Goal: Task Accomplishment & Management: Use online tool/utility

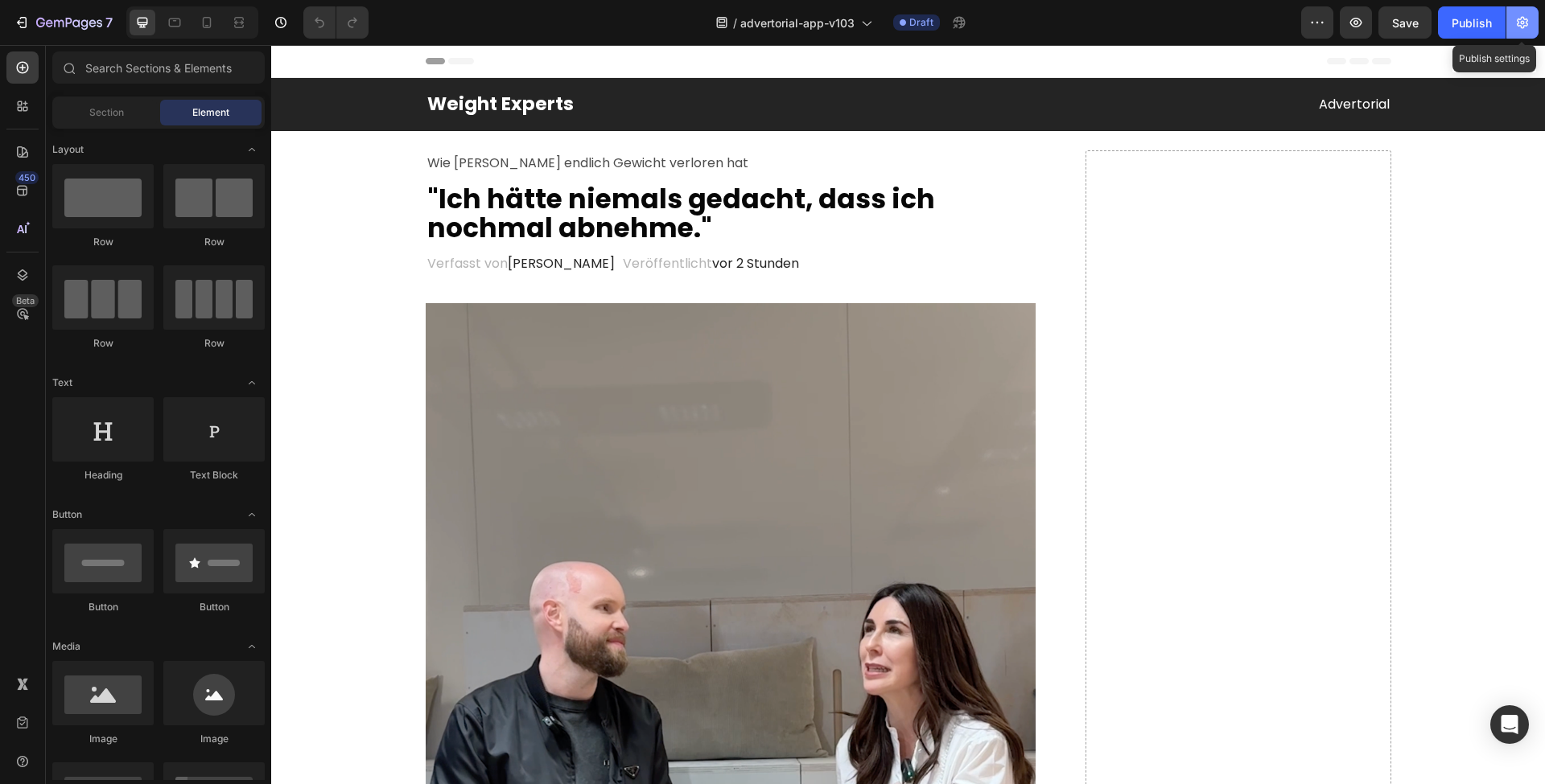
click at [1517, 18] on icon "button" at bounding box center [1521, 22] width 16 height 16
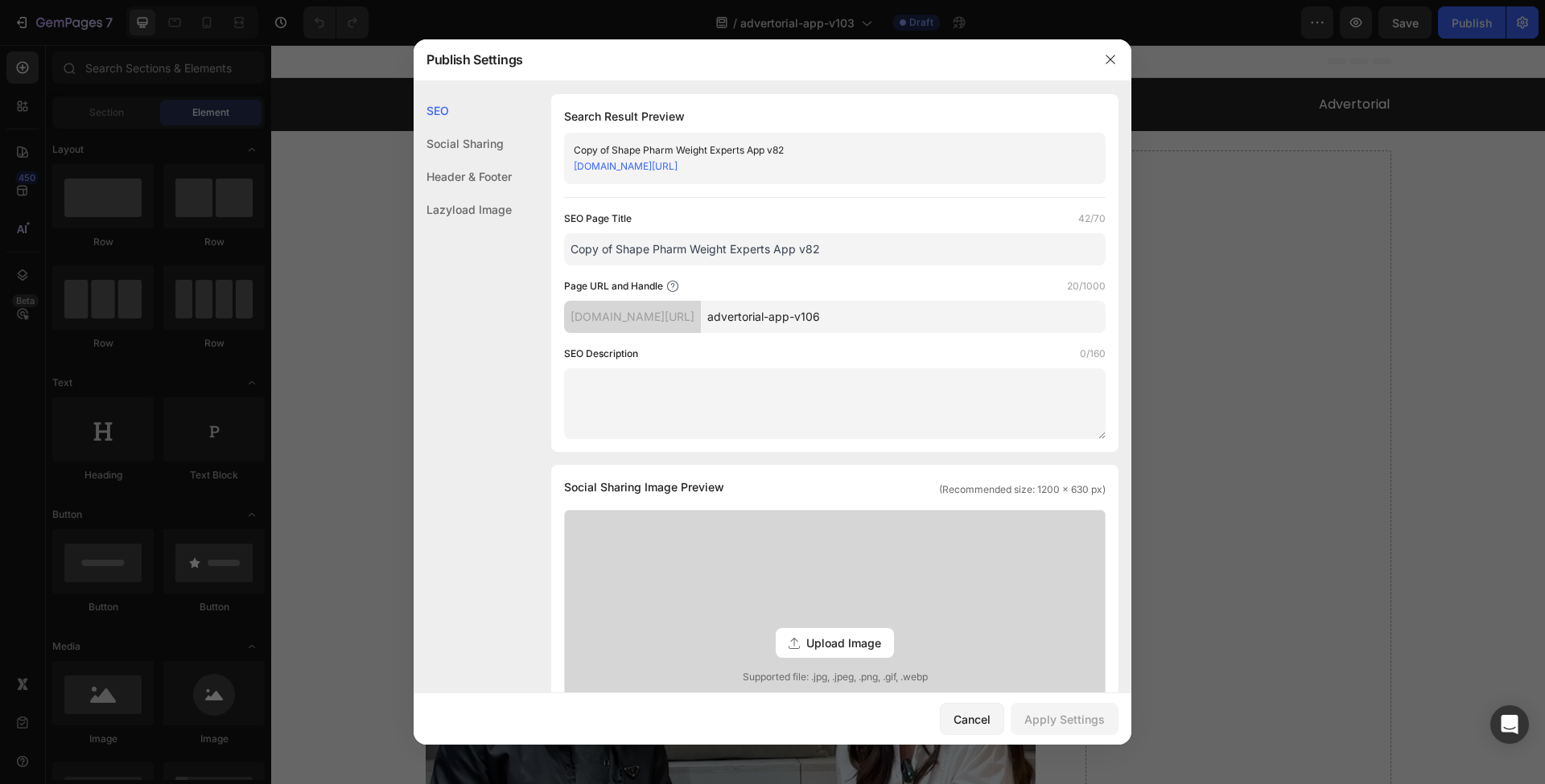
click at [889, 322] on input "advertorial-app-v106" at bounding box center [903, 317] width 405 height 32
type input "advertorial-app-v111"
click at [1059, 716] on div "Apply Settings" at bounding box center [1065, 719] width 81 height 17
drag, startPoint x: 1109, startPoint y: 64, endPoint x: 814, endPoint y: 48, distance: 295.4
click at [1109, 64] on icon "button" at bounding box center [1110, 59] width 13 height 13
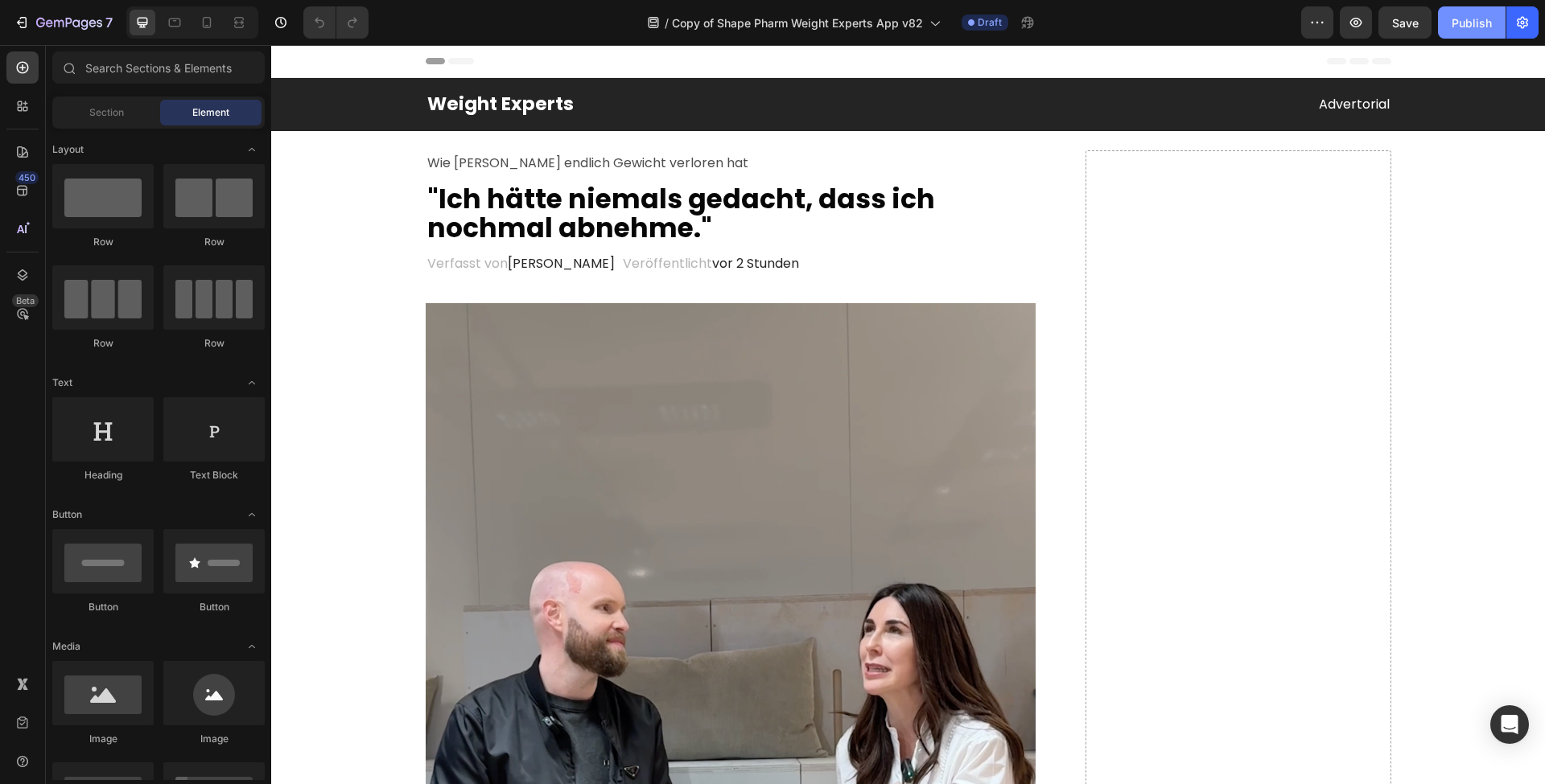
click at [1463, 29] on div "Publish" at bounding box center [1472, 23] width 40 height 17
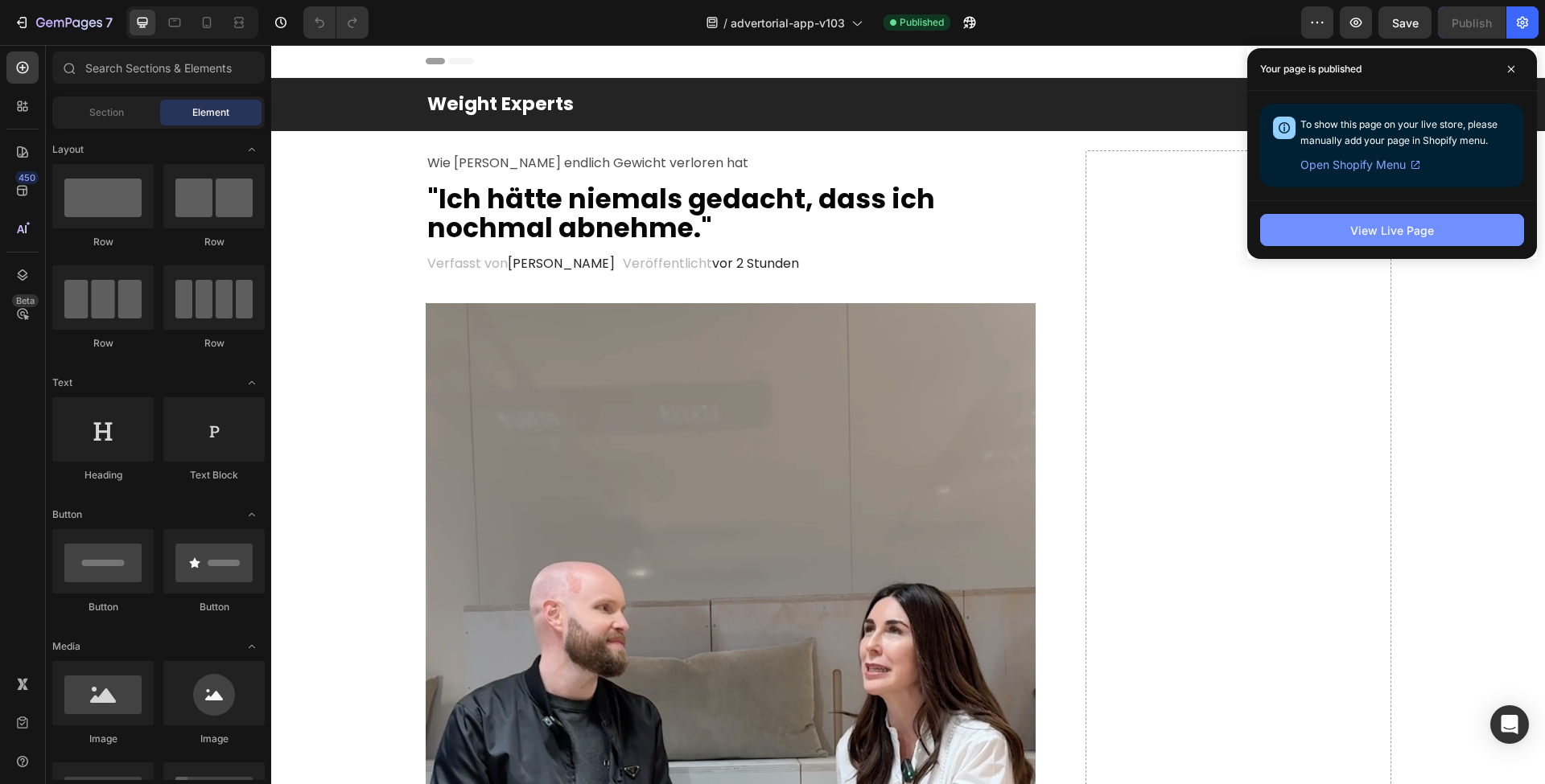
click at [1298, 236] on button "View Live Page" at bounding box center [1392, 230] width 264 height 32
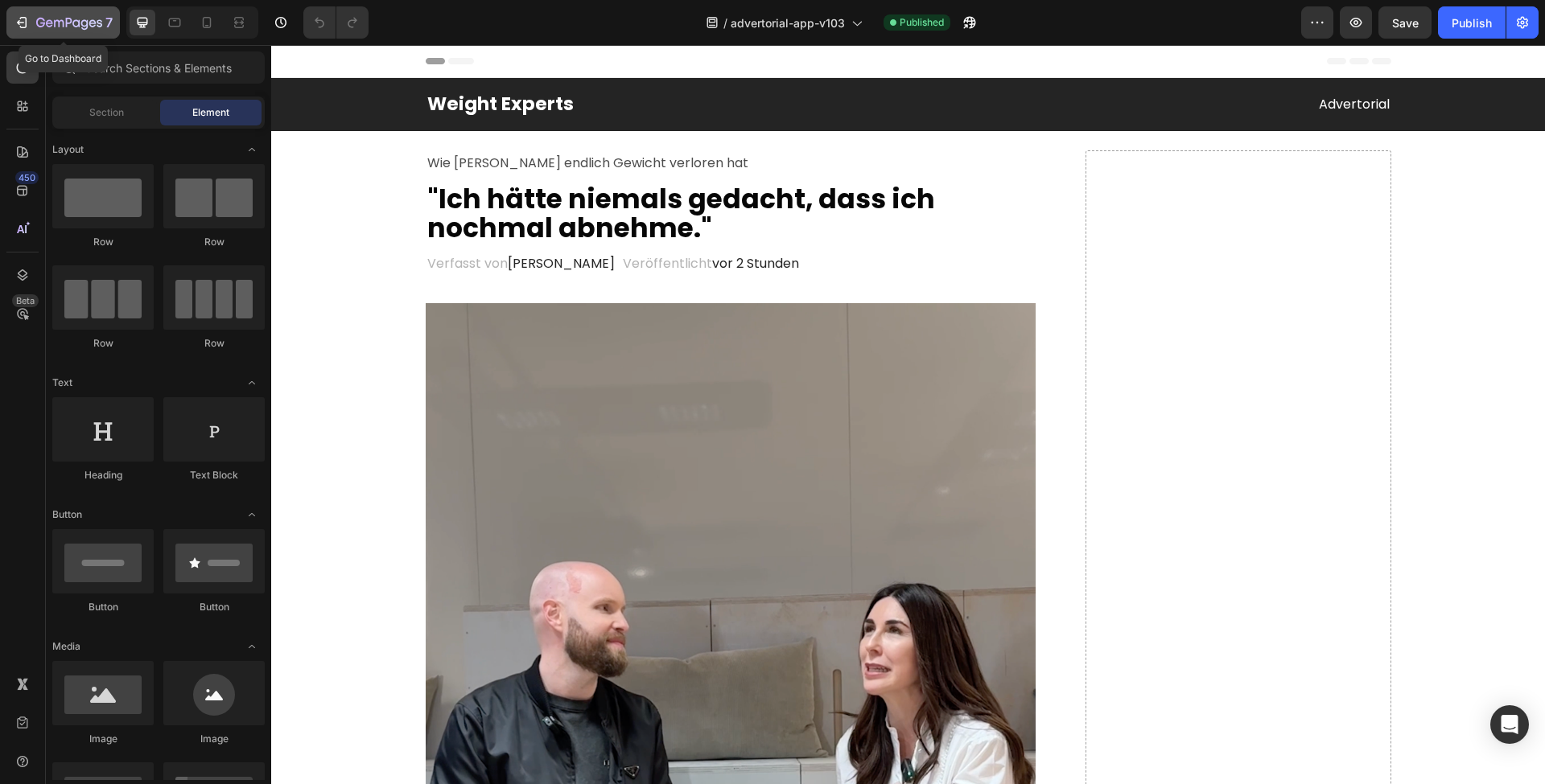
click at [36, 28] on icon "button" at bounding box center [69, 24] width 66 height 13
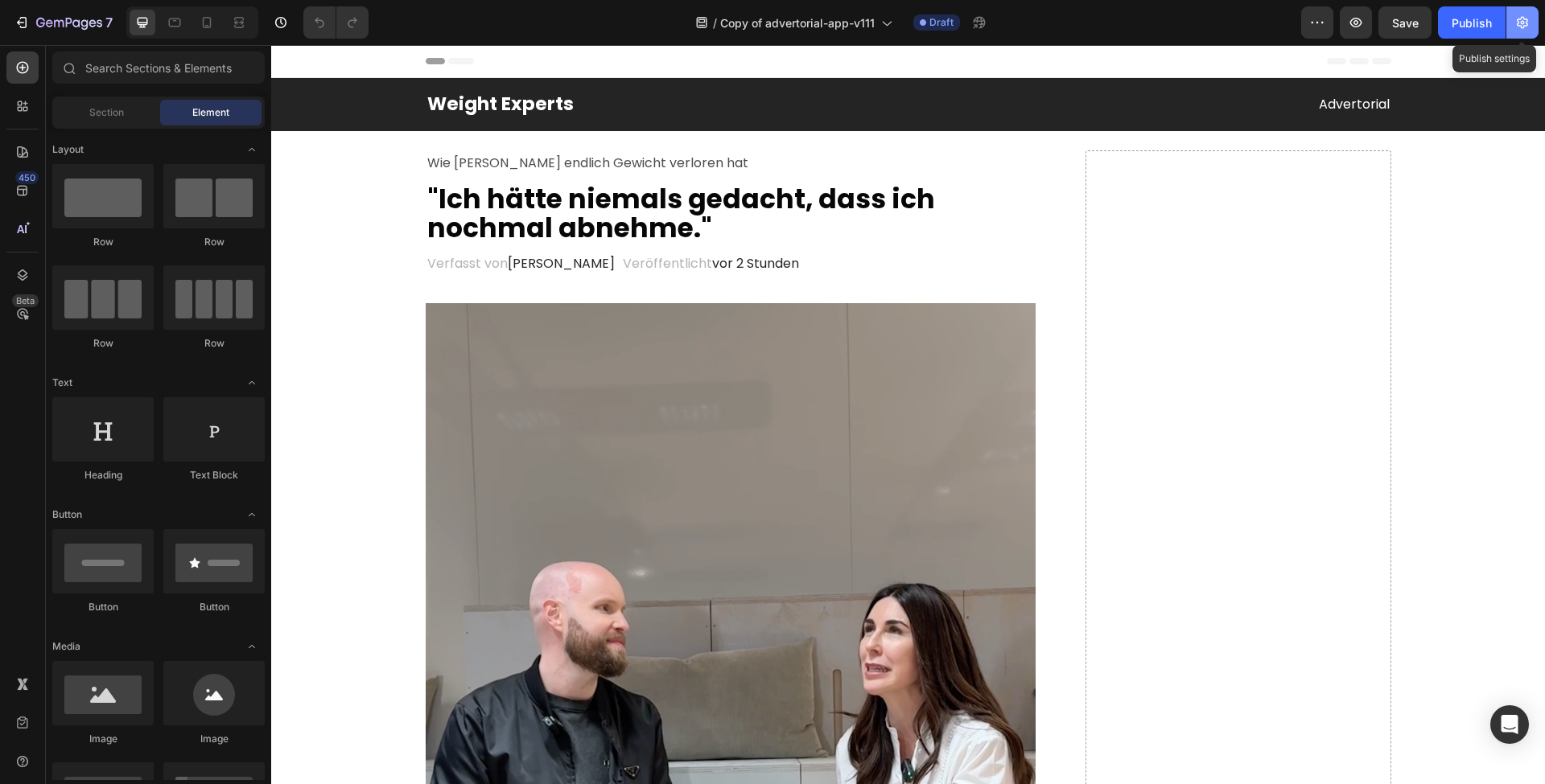
click at [1510, 23] on button "button" at bounding box center [1522, 23] width 32 height 32
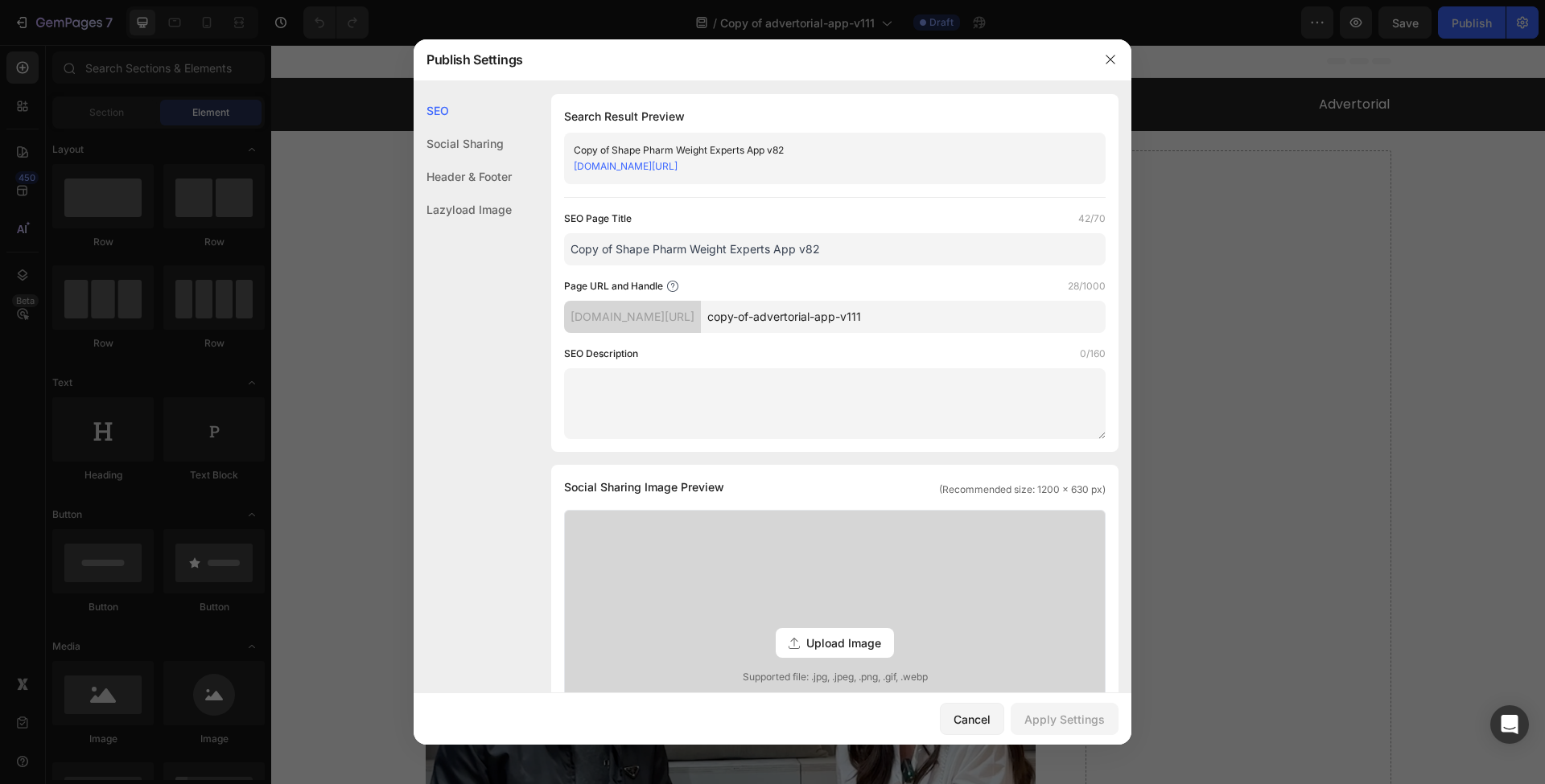
click at [922, 320] on input "copy-of-advertorial-app-v111" at bounding box center [903, 317] width 405 height 32
drag, startPoint x: 801, startPoint y: 320, endPoint x: 746, endPoint y: 320, distance: 55.0
click at [746, 320] on div "fr9iyn-n1.myshopify.com/pages/ copy-of-advertorial-app-v111" at bounding box center [834, 317] width 541 height 32
click at [900, 323] on input "advertorial-app-v111" at bounding box center [903, 317] width 405 height 32
type input "advertorial-app-v112"
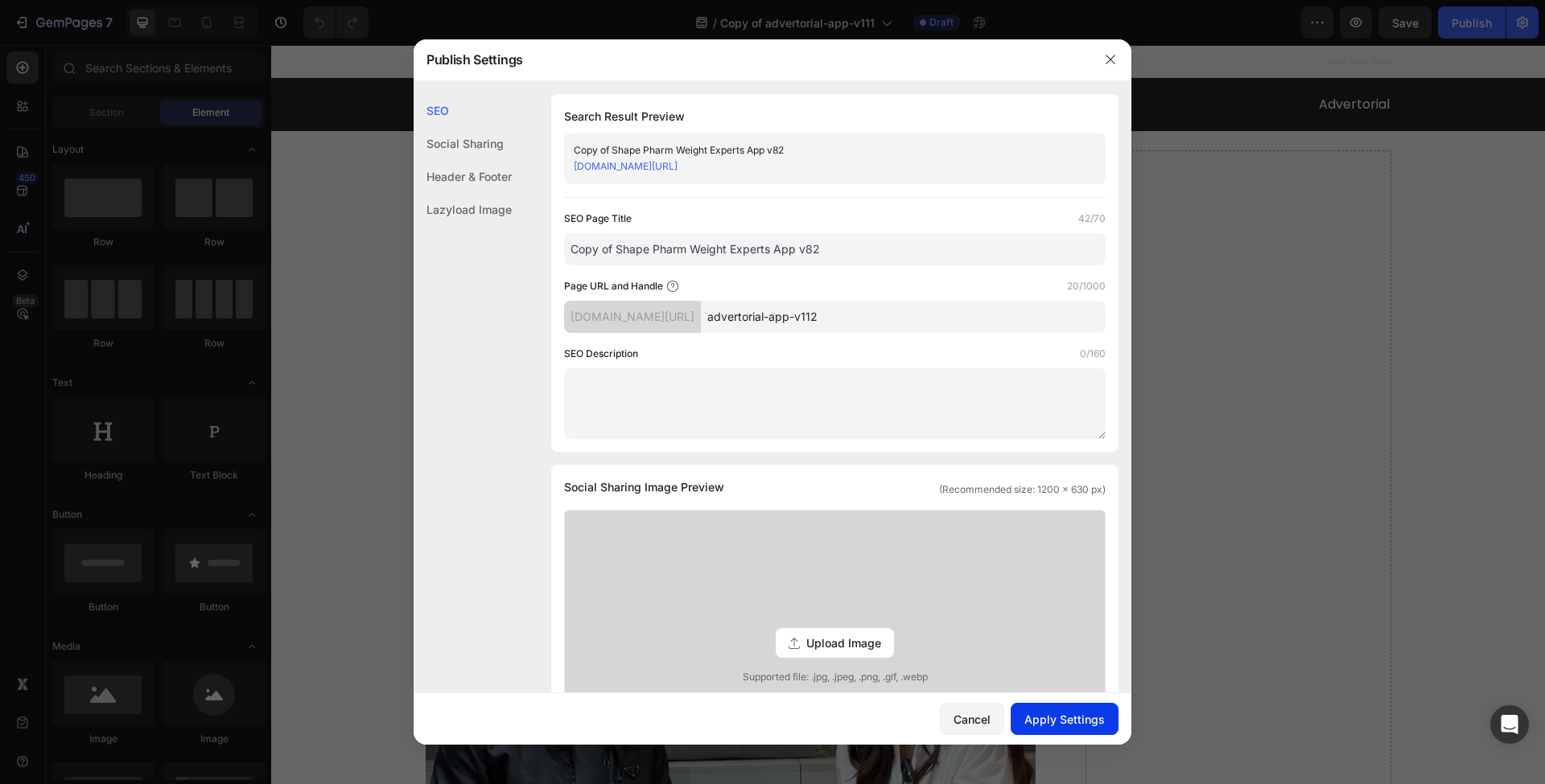
click at [1049, 727] on div "Apply Settings" at bounding box center [1065, 719] width 81 height 17
click at [1109, 62] on icon "button" at bounding box center [1110, 59] width 13 height 13
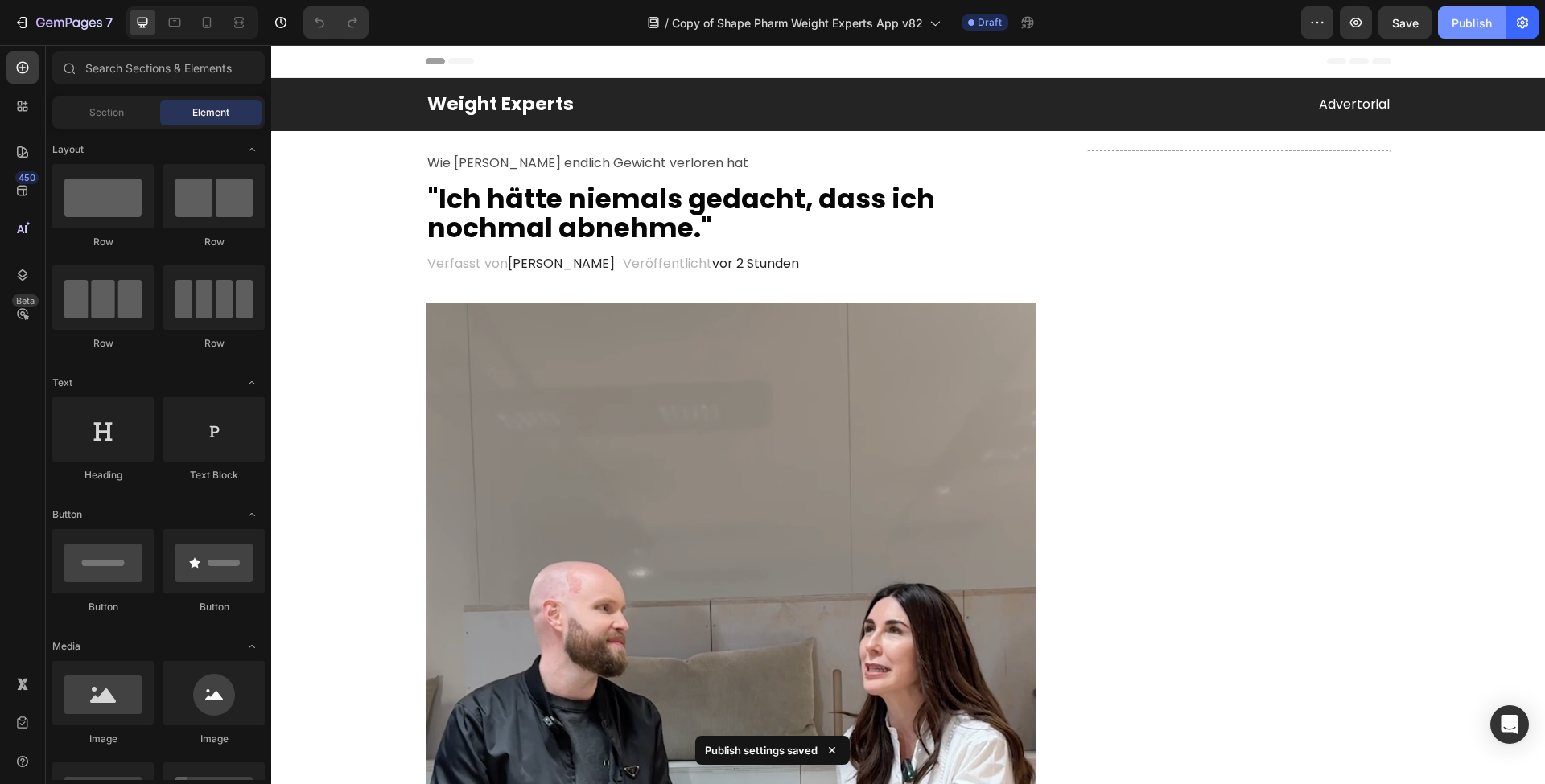
click at [1473, 29] on div "Publish" at bounding box center [1472, 23] width 40 height 17
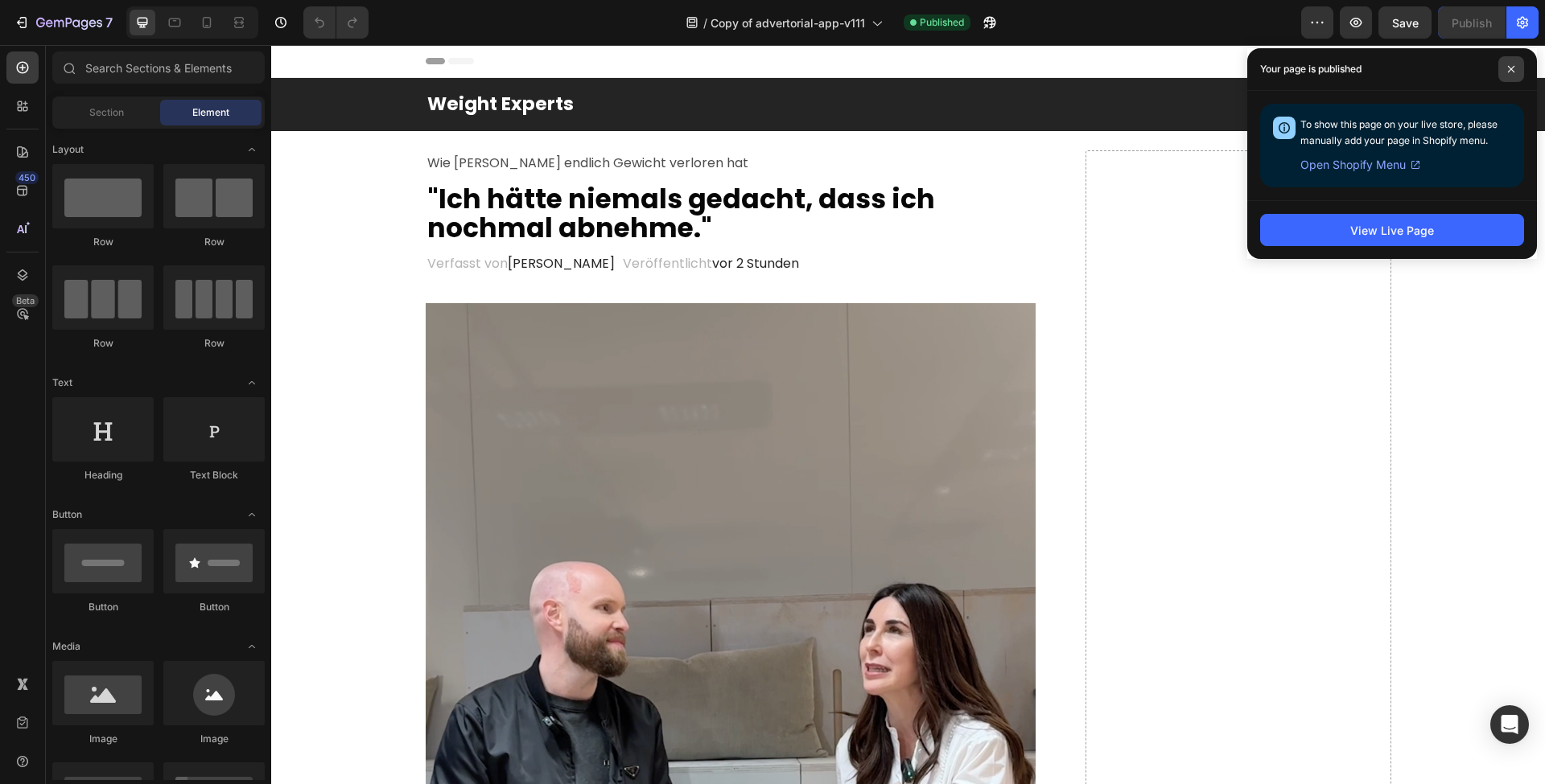
click at [1514, 75] on span at bounding box center [1510, 69] width 26 height 26
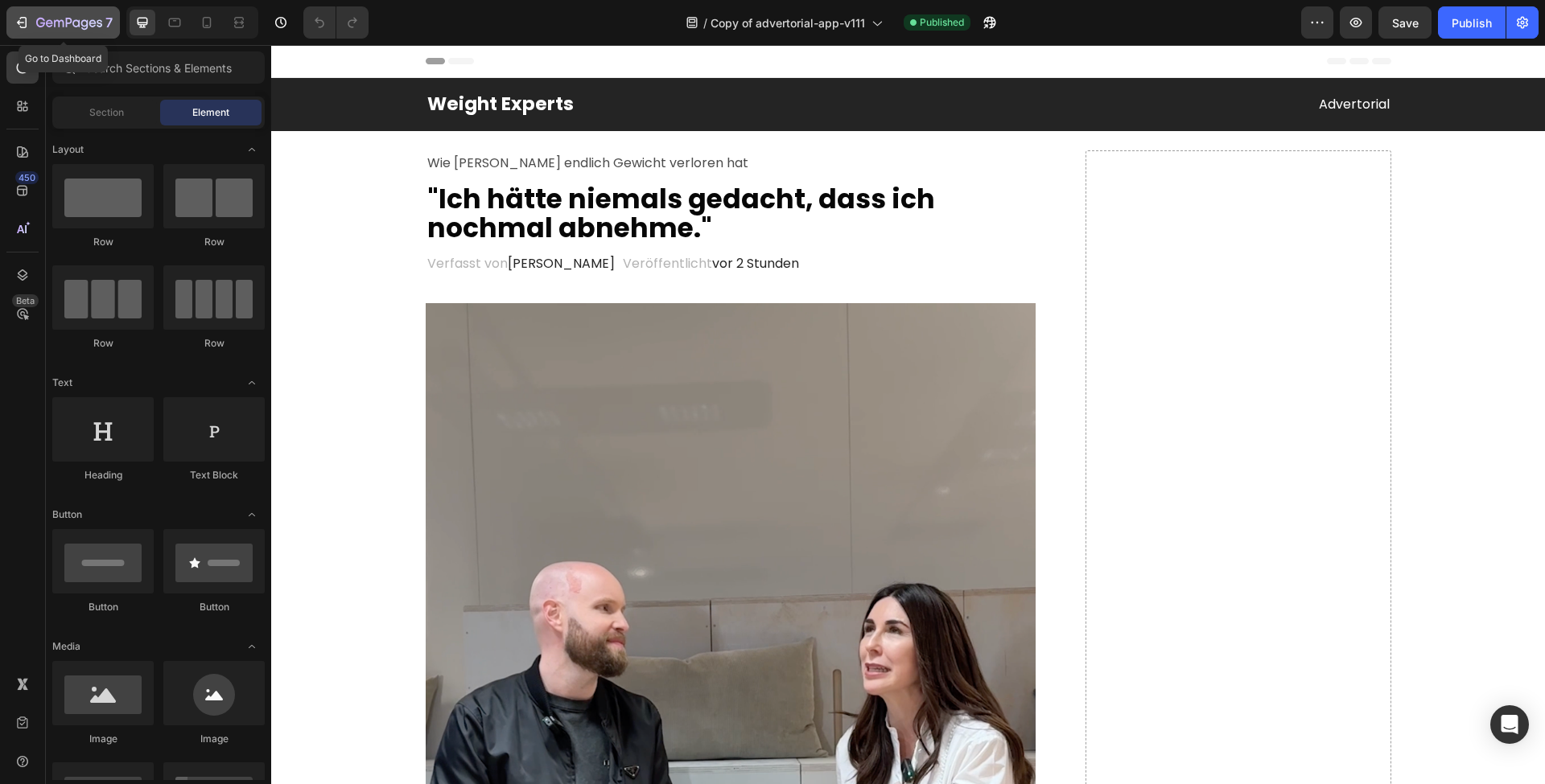
click at [31, 26] on div "7" at bounding box center [63, 22] width 99 height 19
click at [1516, 24] on icon "button" at bounding box center [1521, 22] width 16 height 16
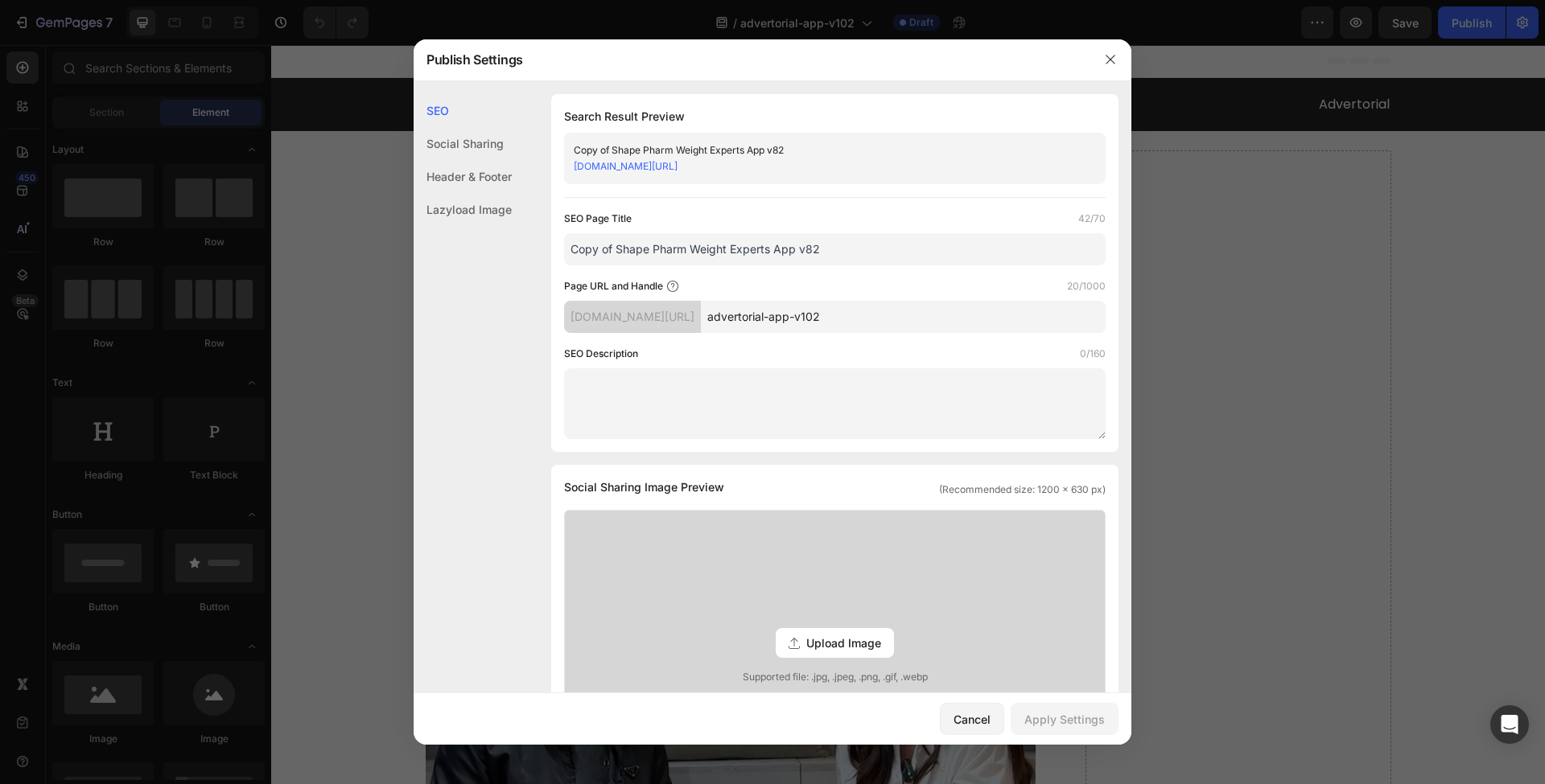
click at [888, 320] on input "advertorial-app-v102" at bounding box center [903, 317] width 405 height 32
type input "advertorial-app-v113"
click at [1047, 719] on div "Apply Settings" at bounding box center [1065, 719] width 81 height 17
click at [1116, 61] on icon "button" at bounding box center [1110, 59] width 13 height 13
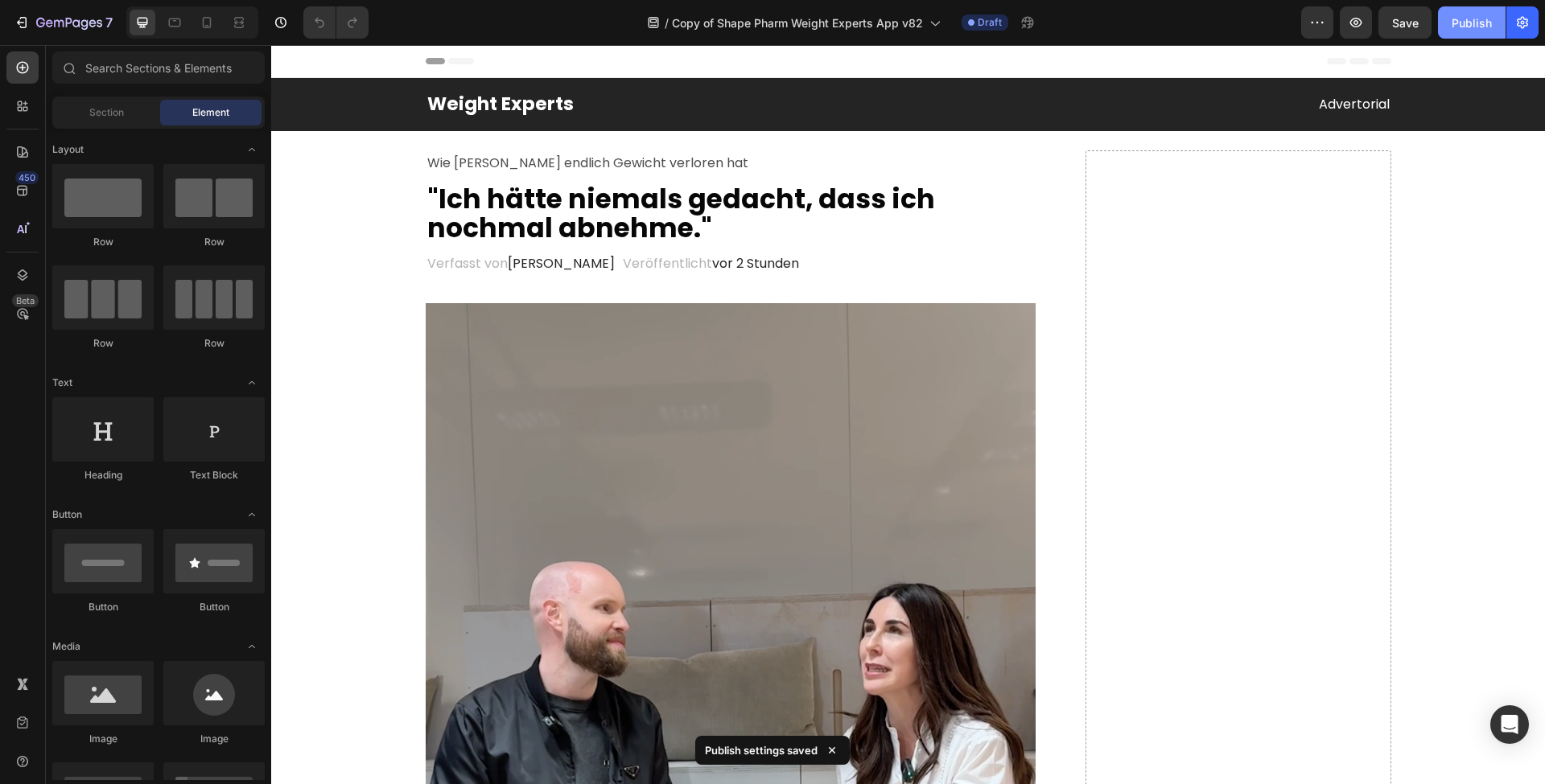
click at [1463, 27] on div "Publish" at bounding box center [1472, 23] width 40 height 17
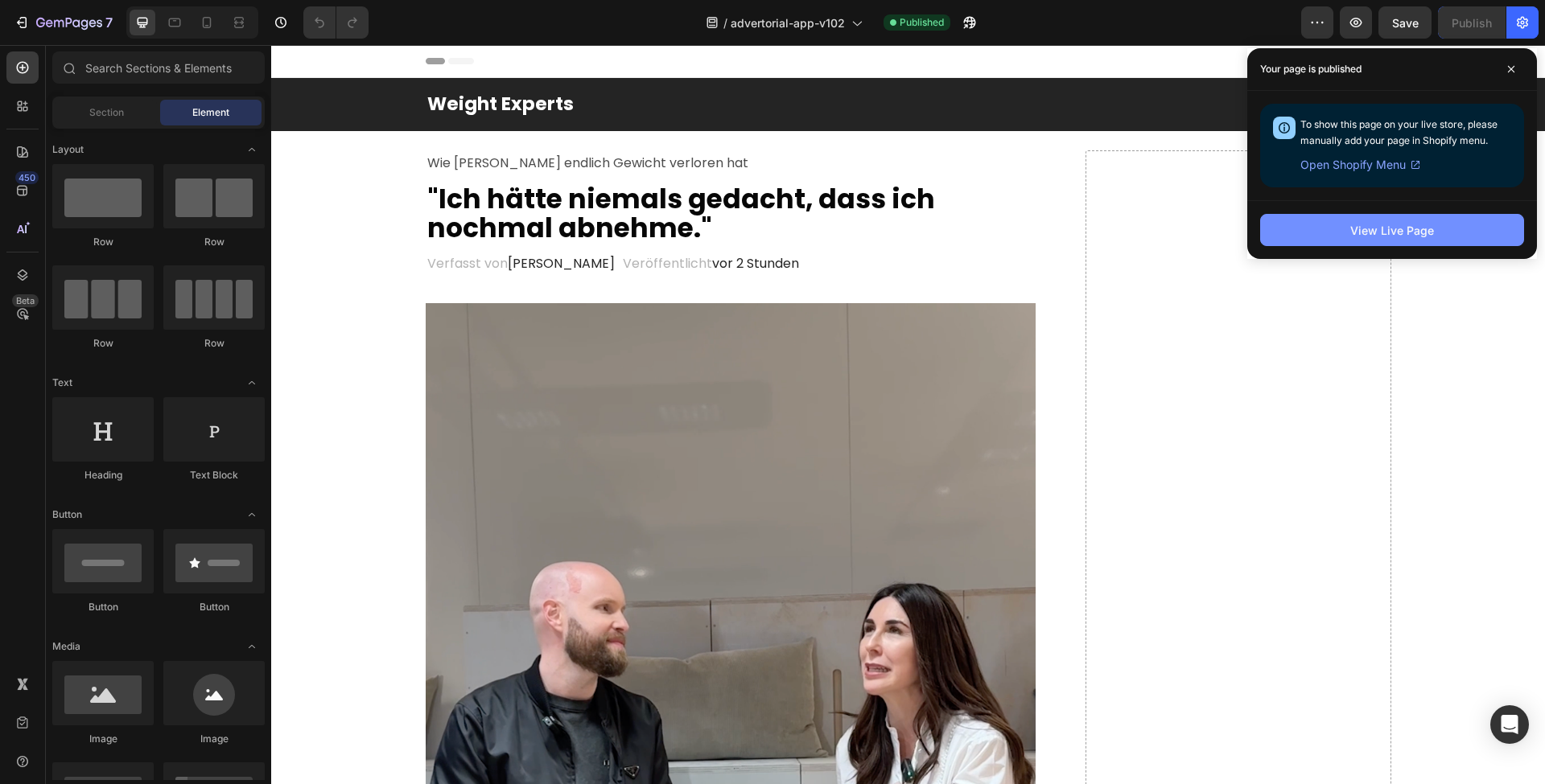
click at [1312, 234] on button "View Live Page" at bounding box center [1392, 230] width 264 height 32
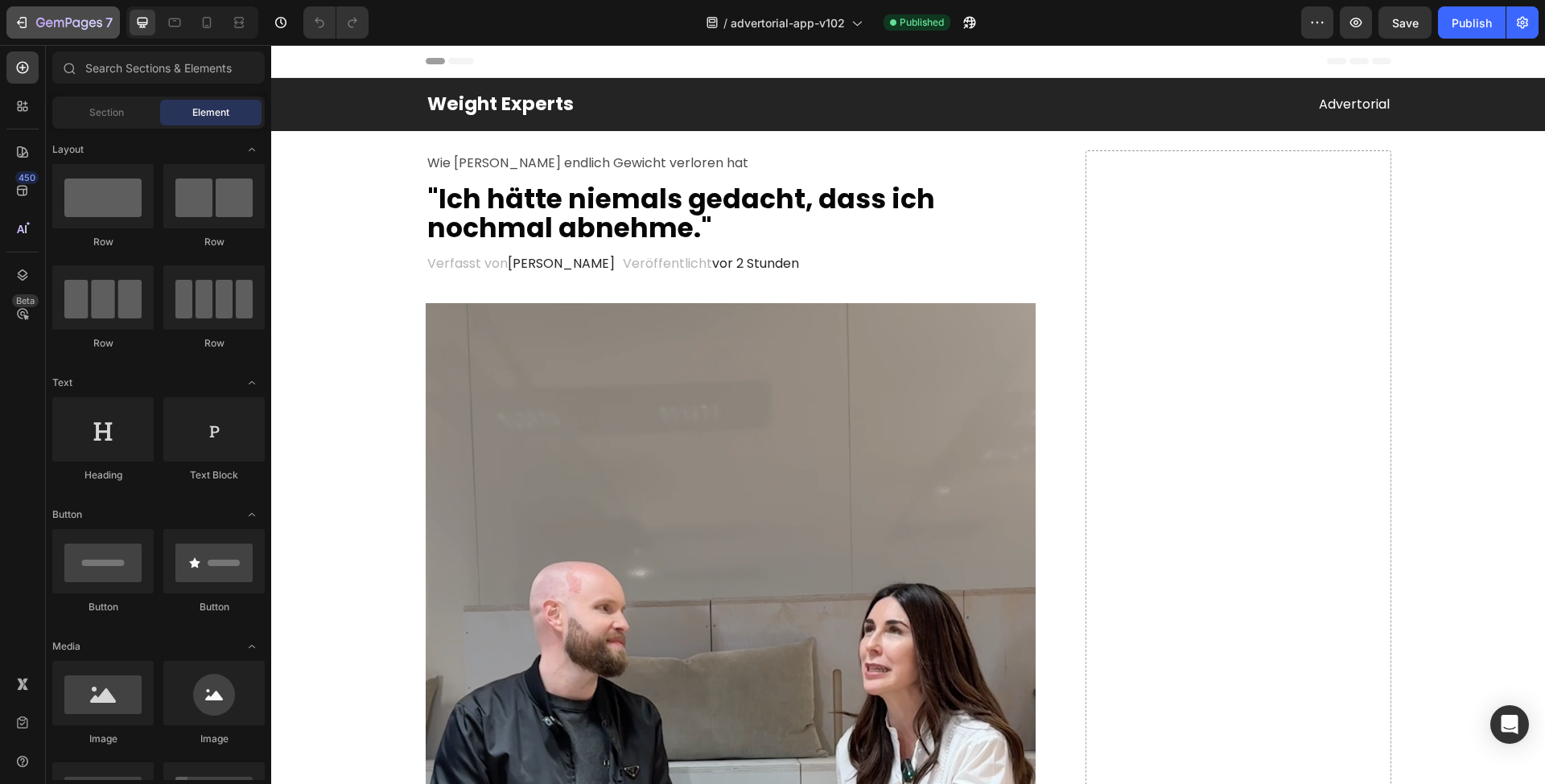
click at [29, 25] on icon "button" at bounding box center [21, 22] width 16 height 16
